Goal: Task Accomplishment & Management: Manage account settings

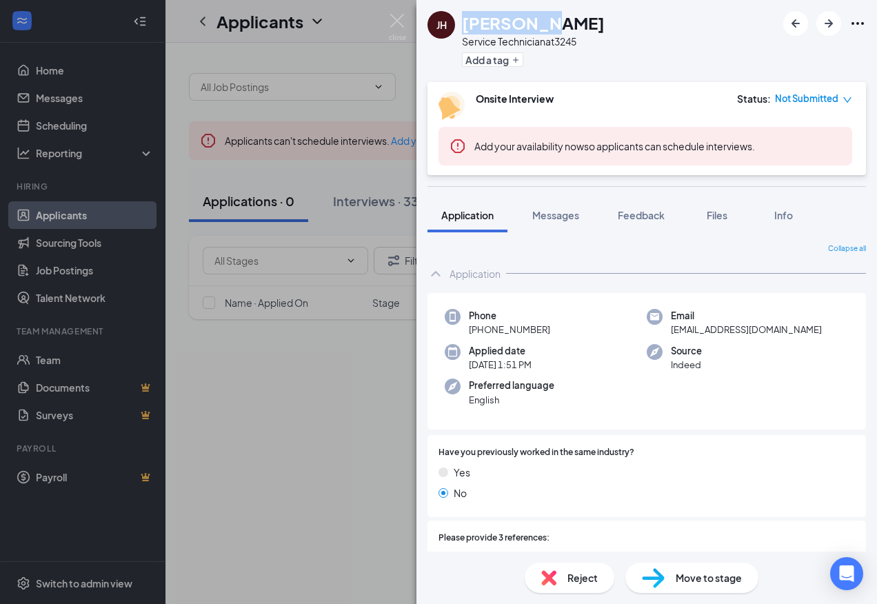
drag, startPoint x: 461, startPoint y: 20, endPoint x: 548, endPoint y: 13, distance: 86.5
click at [548, 13] on div "[PERSON_NAME] [PERSON_NAME] Service Technician at 3245 Add a tag" at bounding box center [516, 41] width 177 height 60
copy h1 "[PERSON_NAME]"
click at [387, 212] on div "[PERSON_NAME] [PERSON_NAME] Service Technician at 3245 Add a tag Onsite Intervi…" at bounding box center [438, 302] width 877 height 604
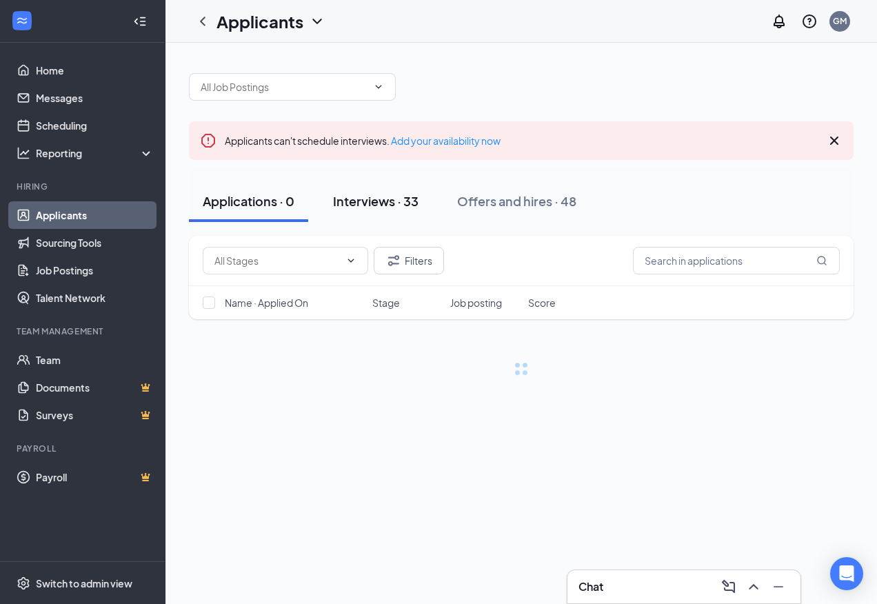
click at [392, 198] on div "Interviews · 33" at bounding box center [376, 200] width 86 height 17
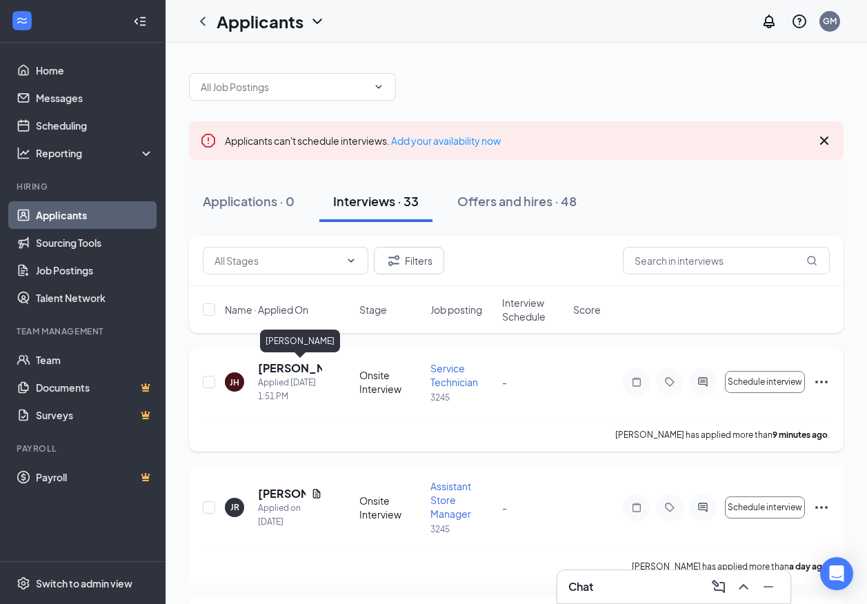
click at [292, 367] on h5 "[PERSON_NAME]" at bounding box center [290, 368] width 64 height 15
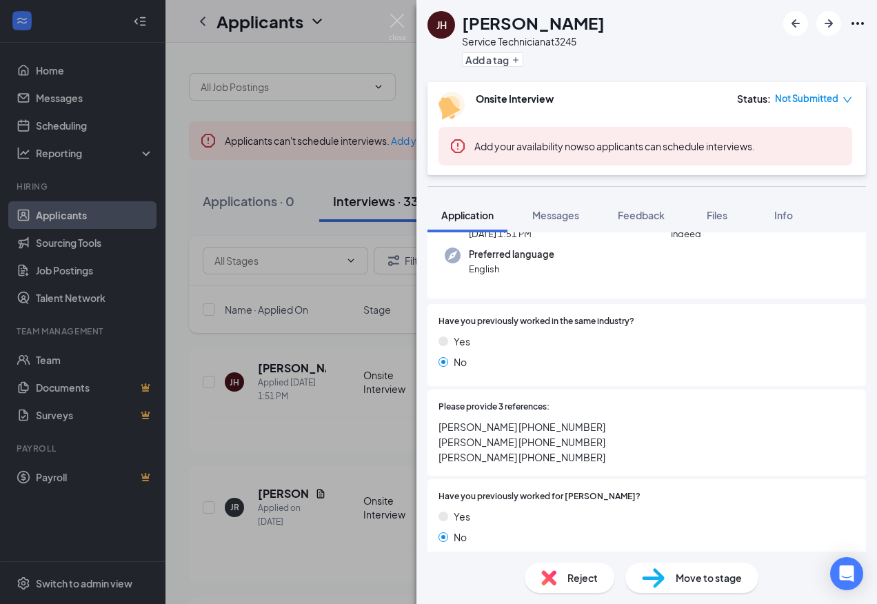
scroll to position [207, 0]
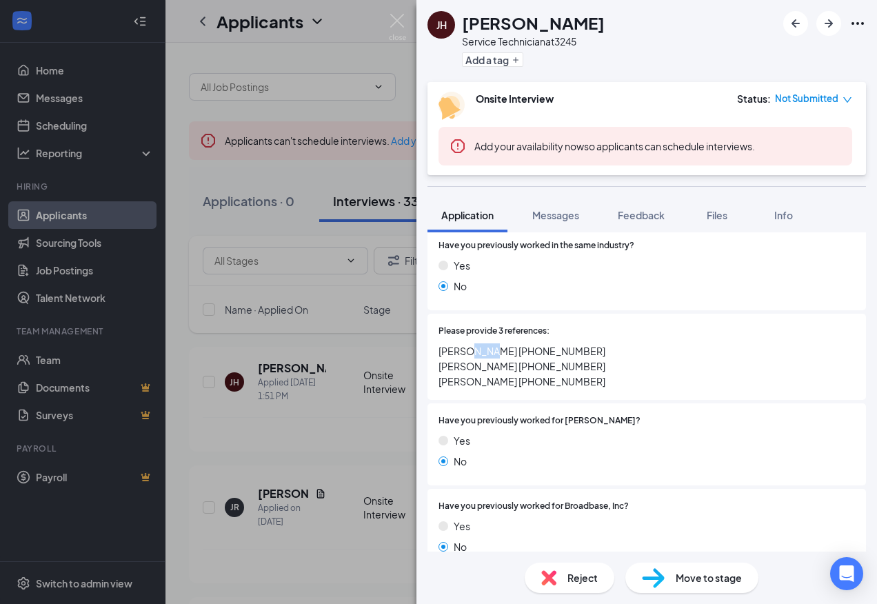
drag, startPoint x: 503, startPoint y: 350, endPoint x: 525, endPoint y: 357, distance: 22.3
click at [525, 357] on span "[PERSON_NAME] [PHONE_NUMBER] [PERSON_NAME] [PHONE_NUMBER] [PERSON_NAME] [PHONE_…" at bounding box center [647, 366] width 417 height 46
drag, startPoint x: 525, startPoint y: 357, endPoint x: 507, endPoint y: 386, distance: 34.7
click at [523, 361] on span "[PERSON_NAME] [PHONE_NUMBER] [PERSON_NAME] [PHONE_NUMBER] [PERSON_NAME] [PHONE_…" at bounding box center [647, 366] width 417 height 46
click at [454, 368] on span "[PERSON_NAME] [PHONE_NUMBER] [PERSON_NAME] [PHONE_NUMBER] [PERSON_NAME] [PHONE_…" at bounding box center [647, 366] width 417 height 46
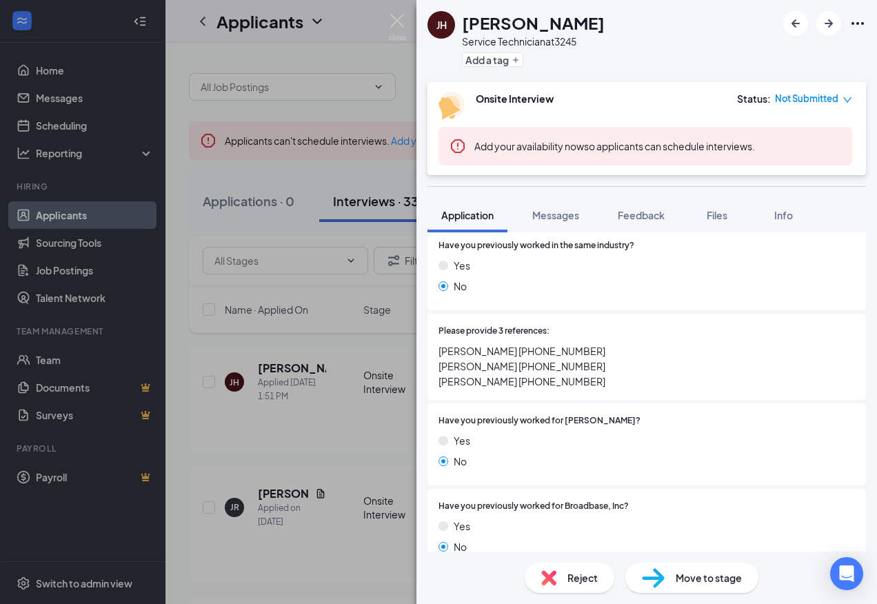
drag, startPoint x: 454, startPoint y: 368, endPoint x: 482, endPoint y: 401, distance: 43.5
click at [450, 381] on span "[PERSON_NAME] [PHONE_NUMBER] [PERSON_NAME] [PHONE_NUMBER] [PERSON_NAME] [PHONE_…" at bounding box center [647, 366] width 417 height 46
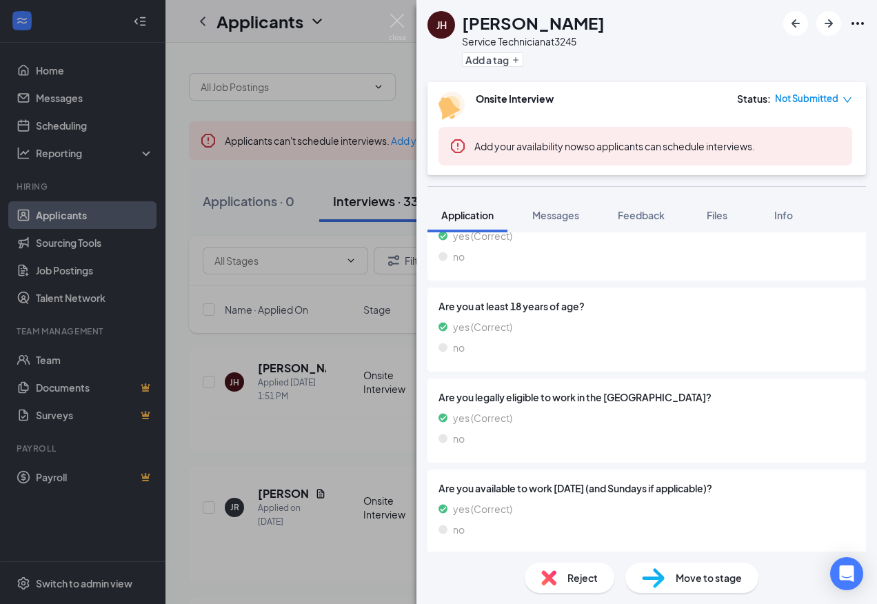
scroll to position [782, 0]
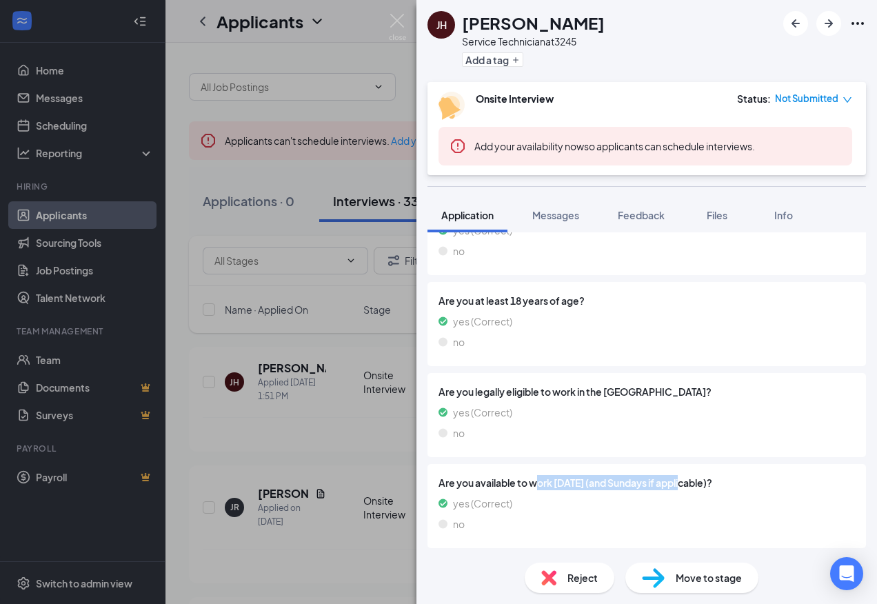
click at [685, 478] on div "Are you available to work [DATE] (and Sundays if applicable)? yes (Correct) no" at bounding box center [647, 506] width 439 height 84
drag, startPoint x: 685, startPoint y: 478, endPoint x: 543, endPoint y: 503, distance: 144.2
click at [694, 491] on div "Are you available to work [DATE] (and Sundays if applicable)? yes (Correct) no" at bounding box center [647, 506] width 417 height 62
drag, startPoint x: 557, startPoint y: 490, endPoint x: 804, endPoint y: 490, distance: 246.9
click at [804, 490] on span "Are you available to work [DATE] (and Sundays if applicable)?" at bounding box center [647, 482] width 417 height 15
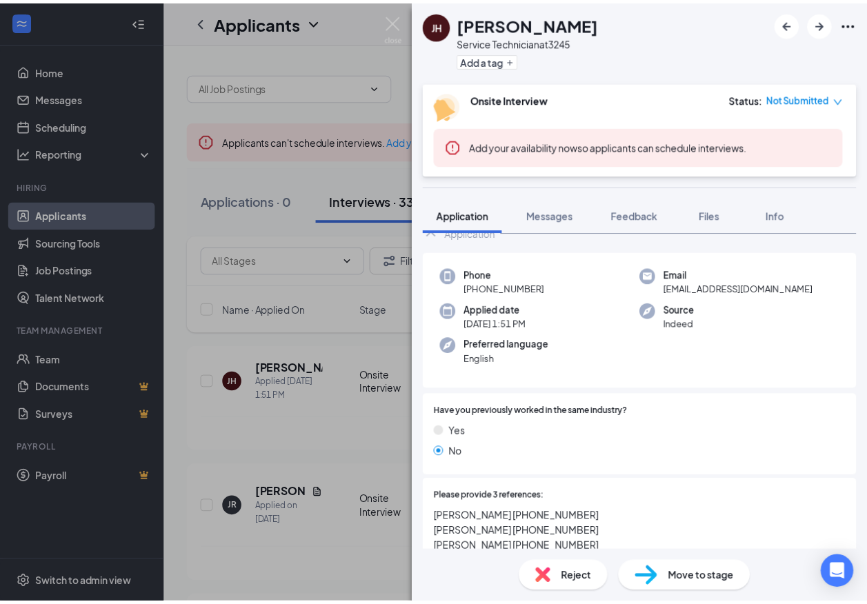
scroll to position [0, 0]
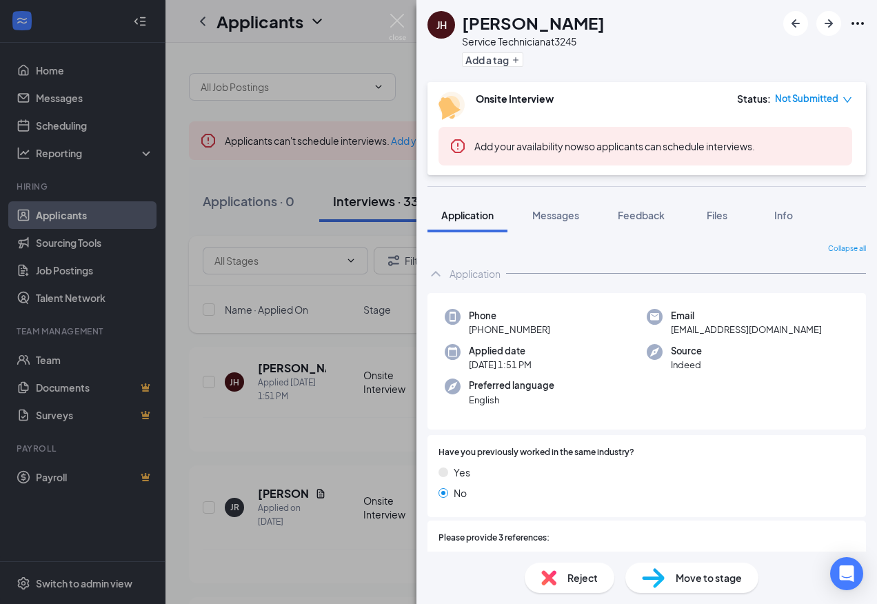
click at [198, 304] on div "[PERSON_NAME] [PERSON_NAME] Service Technician at 3245 Add a tag Onsite Intervi…" at bounding box center [438, 302] width 877 height 604
